Goal: Find specific page/section: Find specific page/section

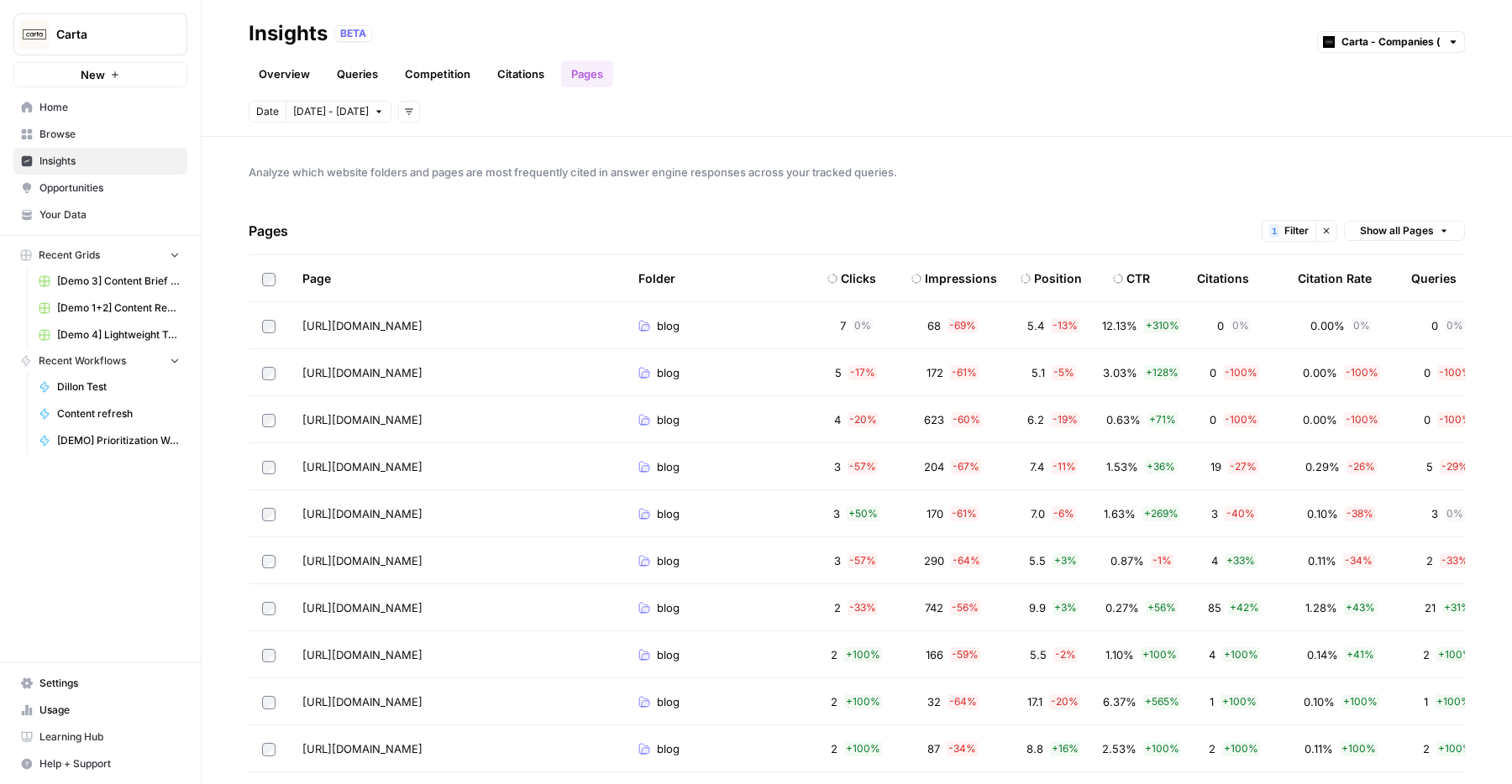
click at [931, 76] on div "Overview Queries Competition Citations Pages" at bounding box center [856, 67] width 1216 height 40
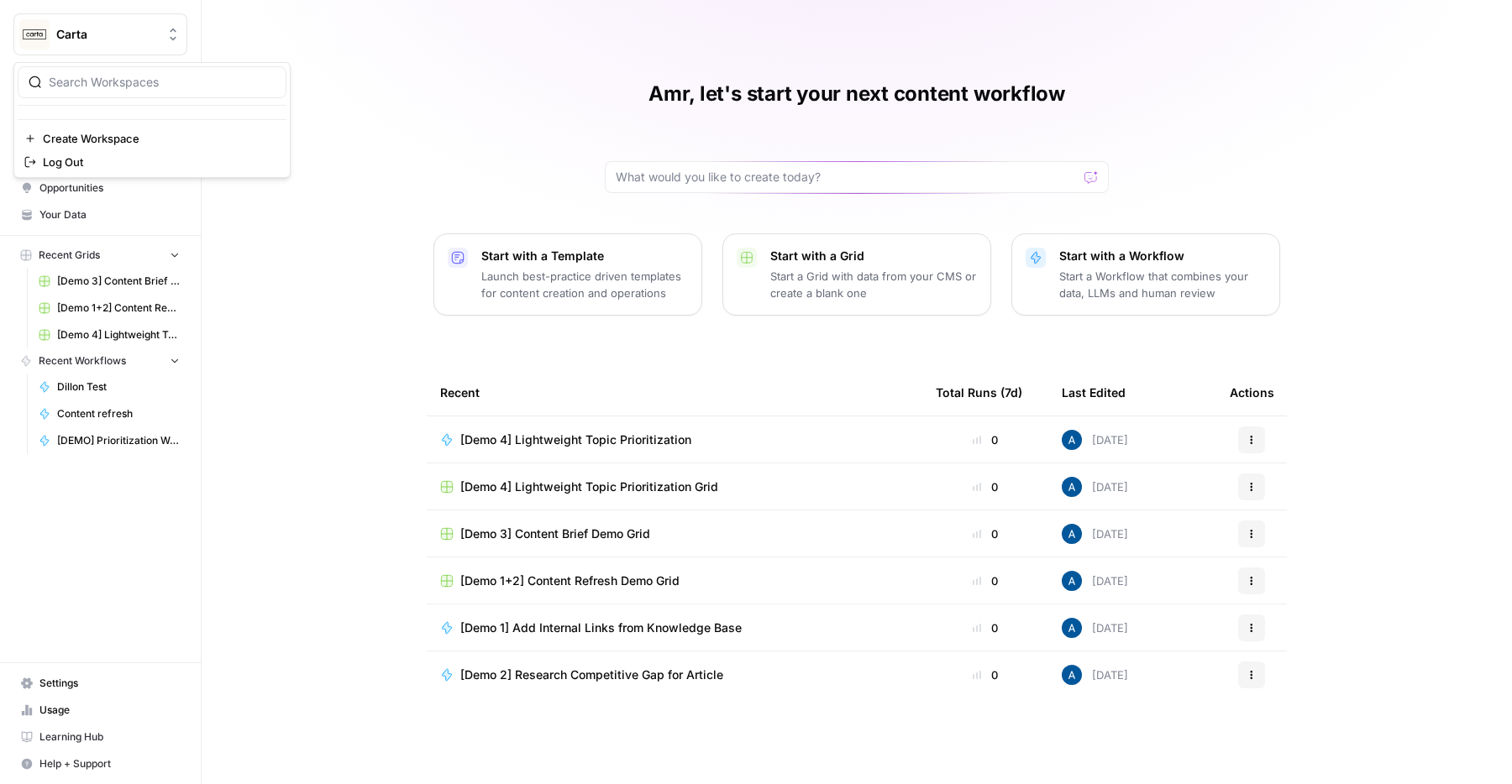
click at [99, 29] on span "Carta" at bounding box center [107, 34] width 102 height 17
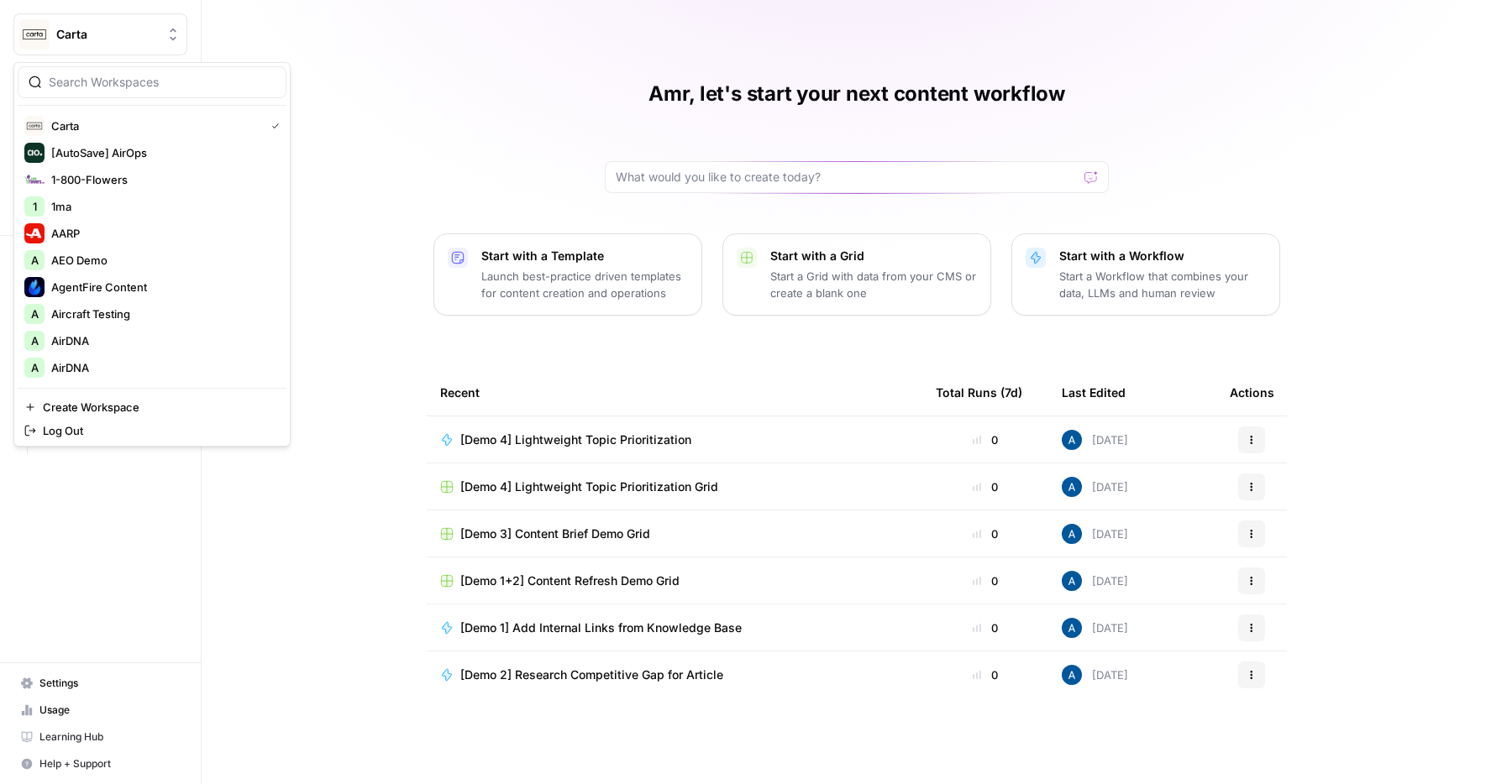
click at [396, 118] on div "Amr, let's start your next content workflow Start with a Template Launch best-p…" at bounding box center [856, 392] width 1311 height 784
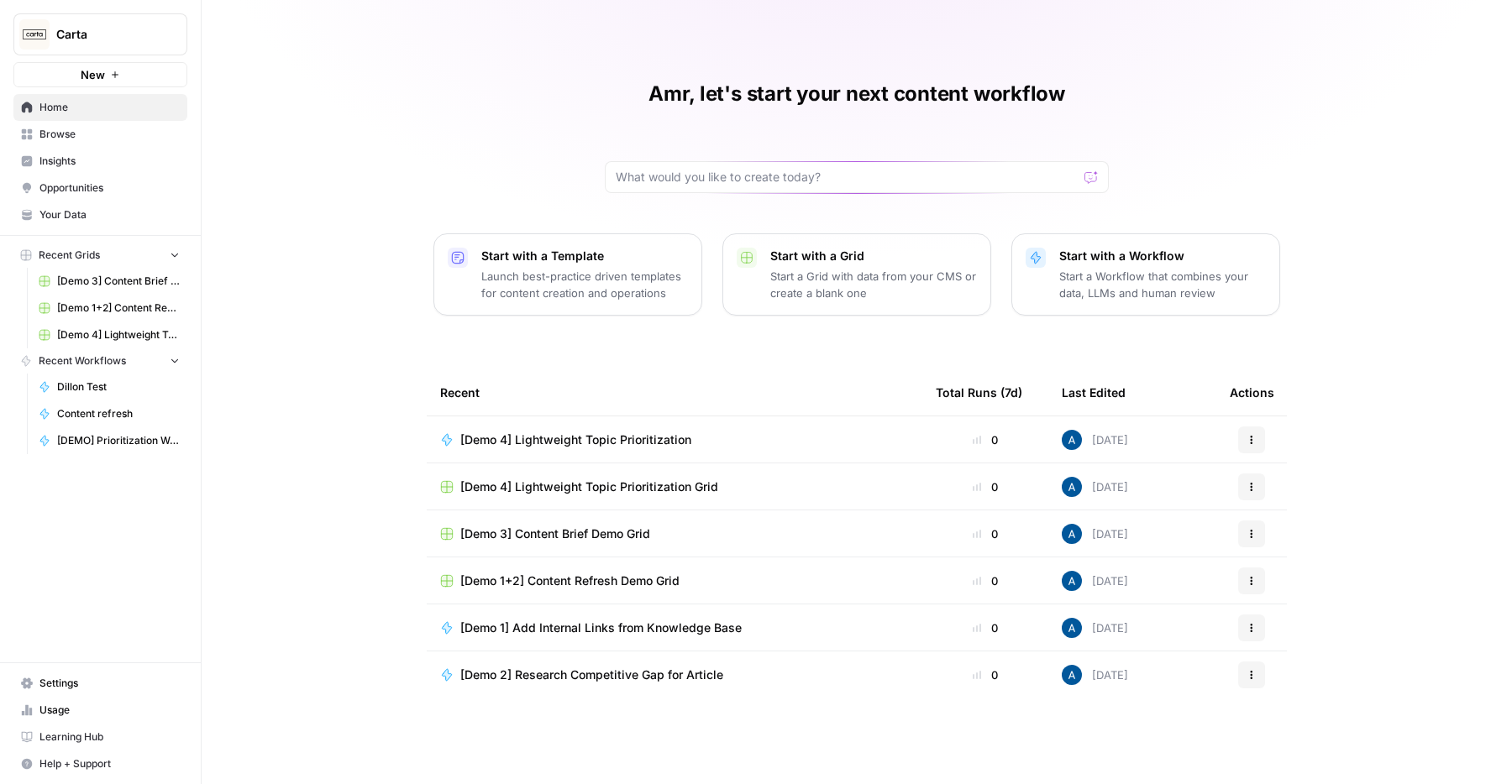
click at [118, 36] on span "Carta" at bounding box center [107, 34] width 102 height 17
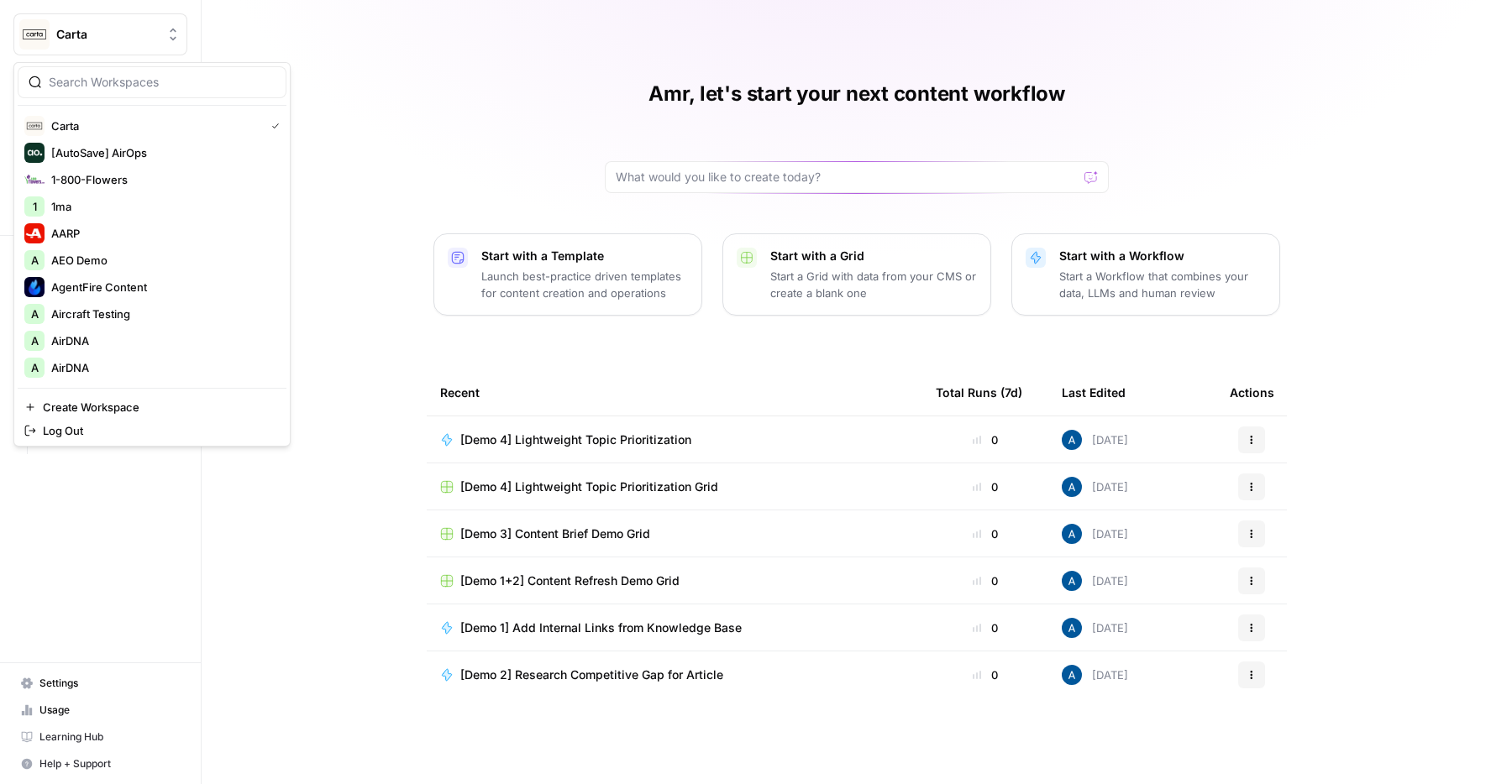
click at [353, 677] on div "Amr, let's start your next content workflow Start with a Template Launch best-p…" at bounding box center [856, 392] width 1311 height 784
